Goal: Transaction & Acquisition: Obtain resource

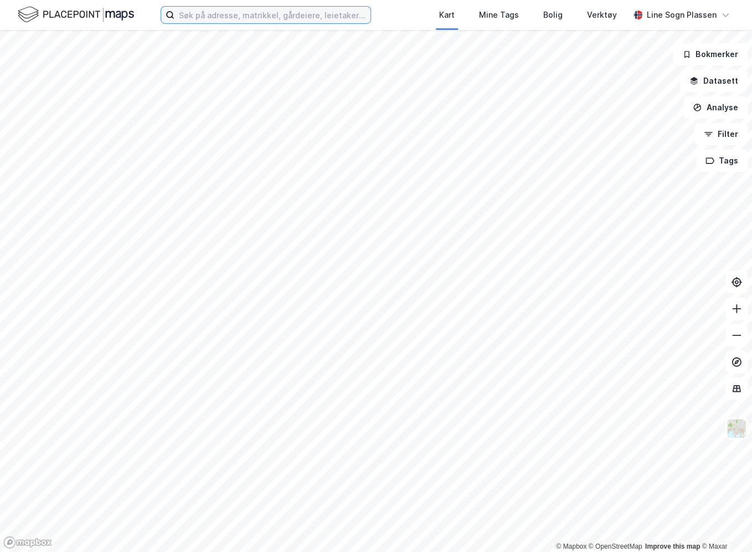
click at [227, 18] on input at bounding box center [273, 15] width 196 height 17
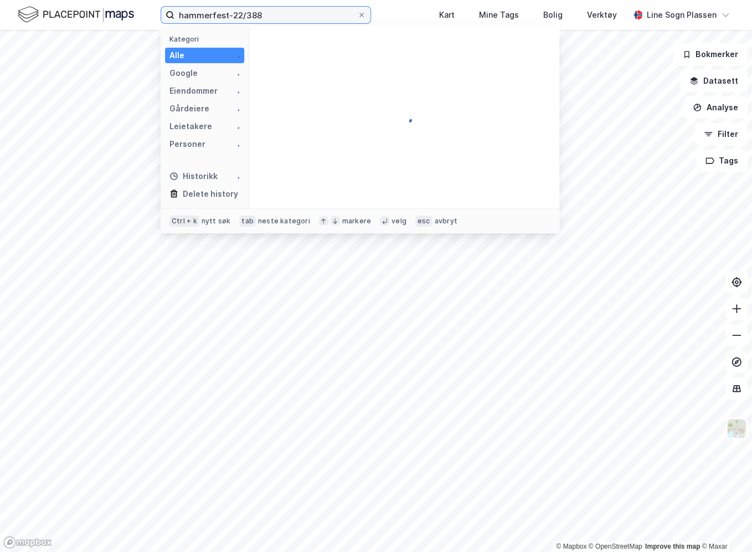
type input "hammerfest-22/388"
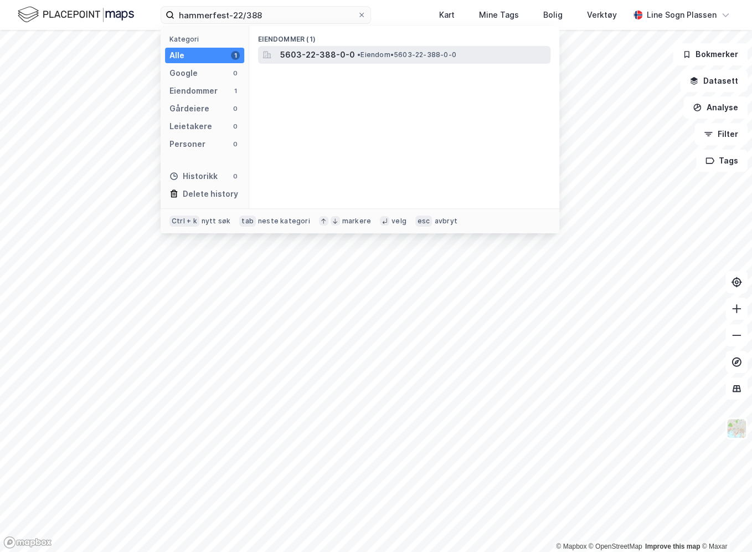
click at [396, 49] on div "5603-22-388-0-0 • Eiendom • 5603-22-388-0-0" at bounding box center [414, 54] width 268 height 13
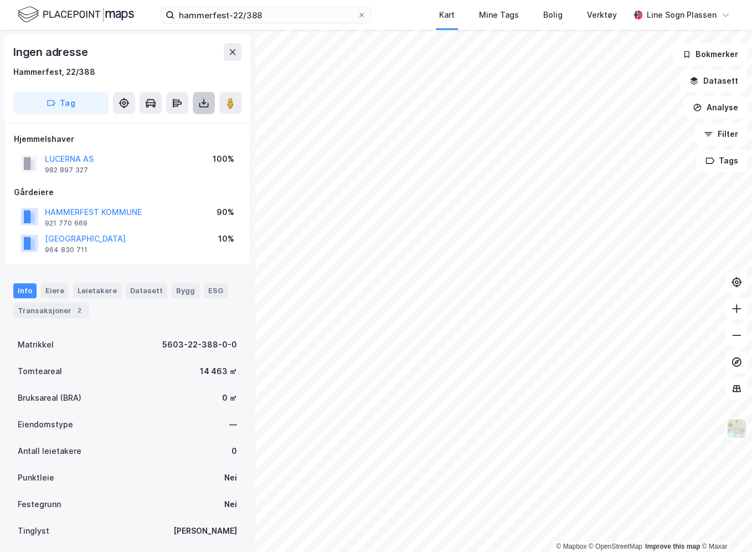
click at [203, 100] on icon at bounding box center [203, 102] width 1 height 6
click at [160, 129] on div "Last ned grunnbok" at bounding box center [149, 125] width 64 height 9
